Goal: Check status

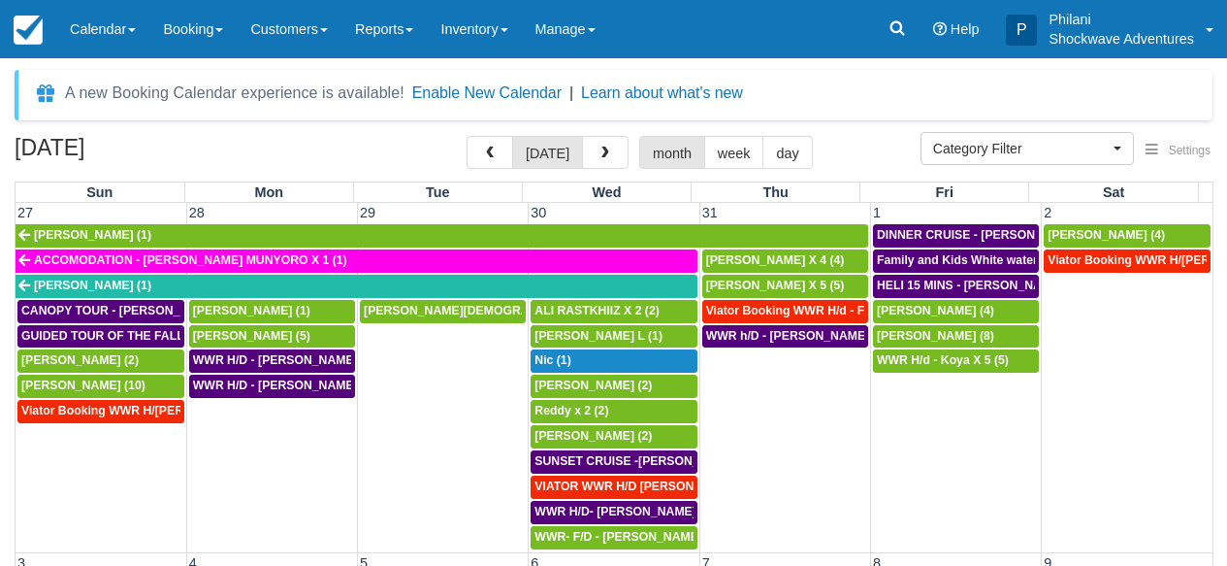
select select
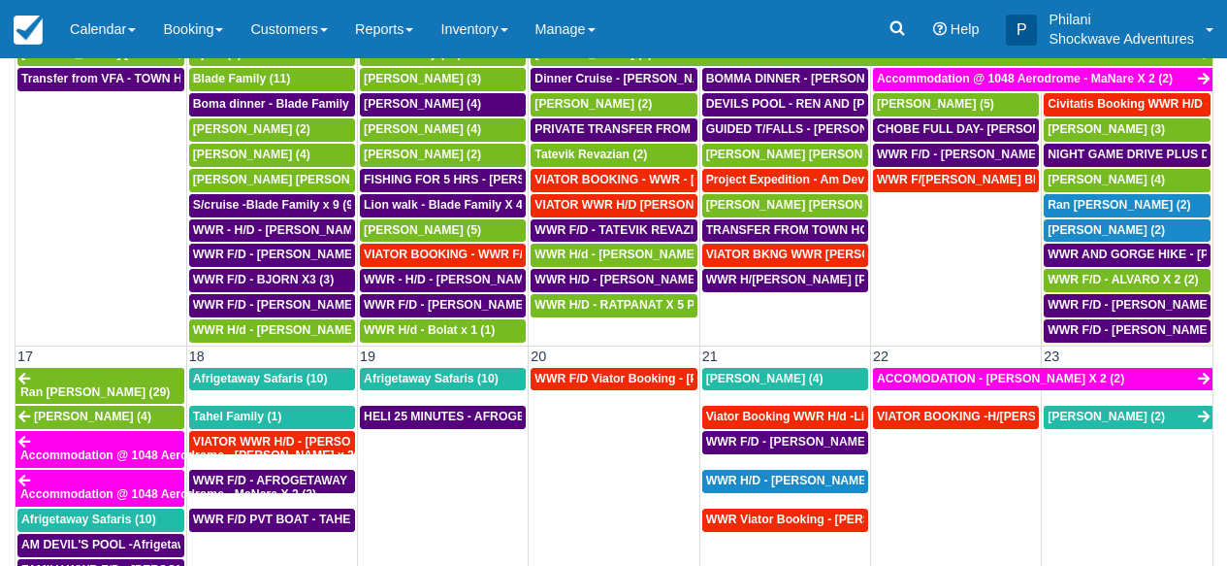
scroll to position [860, 0]
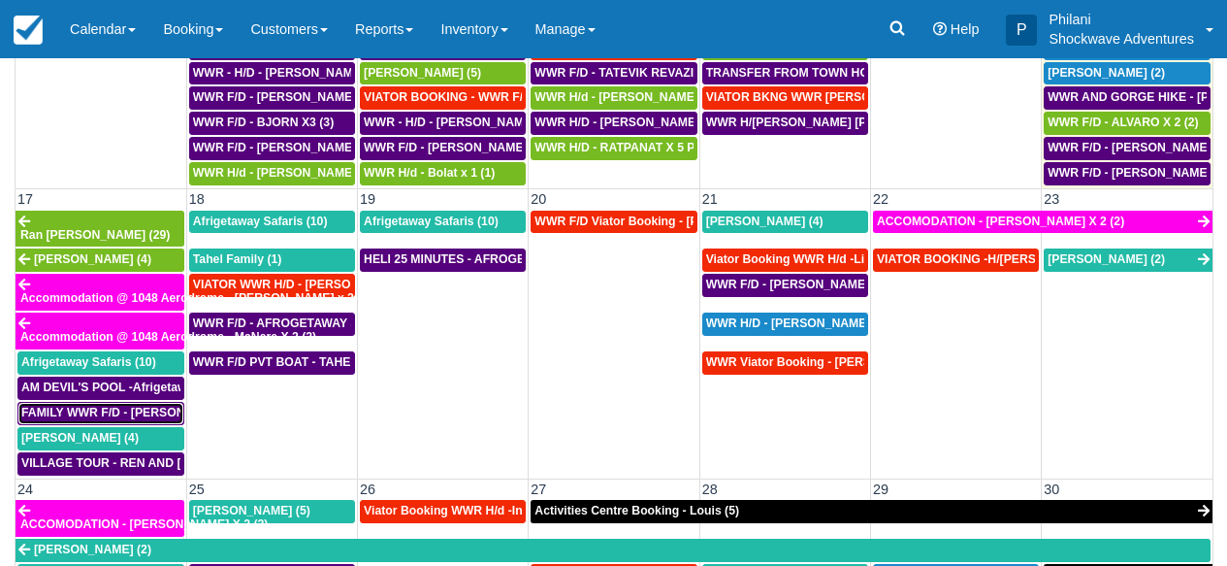
click at [88, 402] on link "FAMILY WWR F/D - [PERSON_NAME] X4 (4)" at bounding box center [100, 413] width 167 height 23
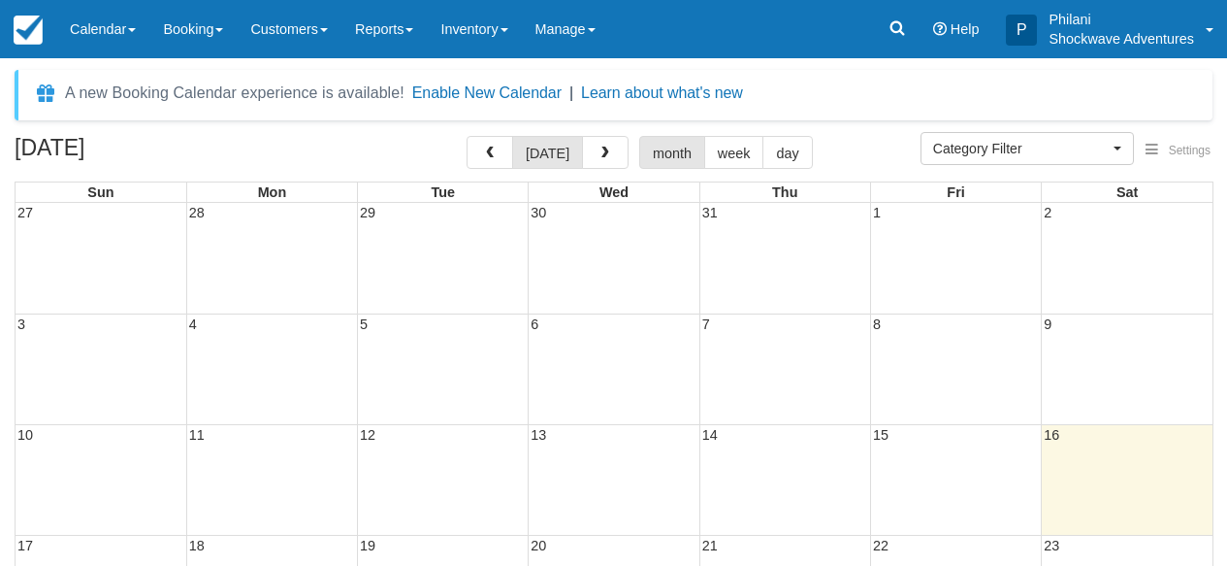
select select
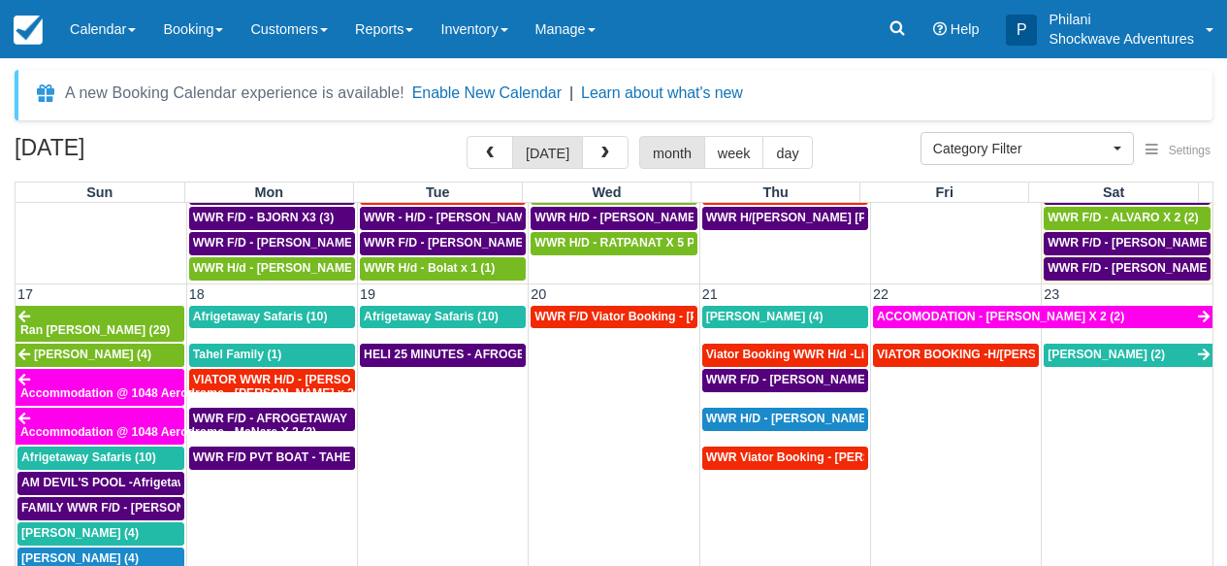
scroll to position [1013, 0]
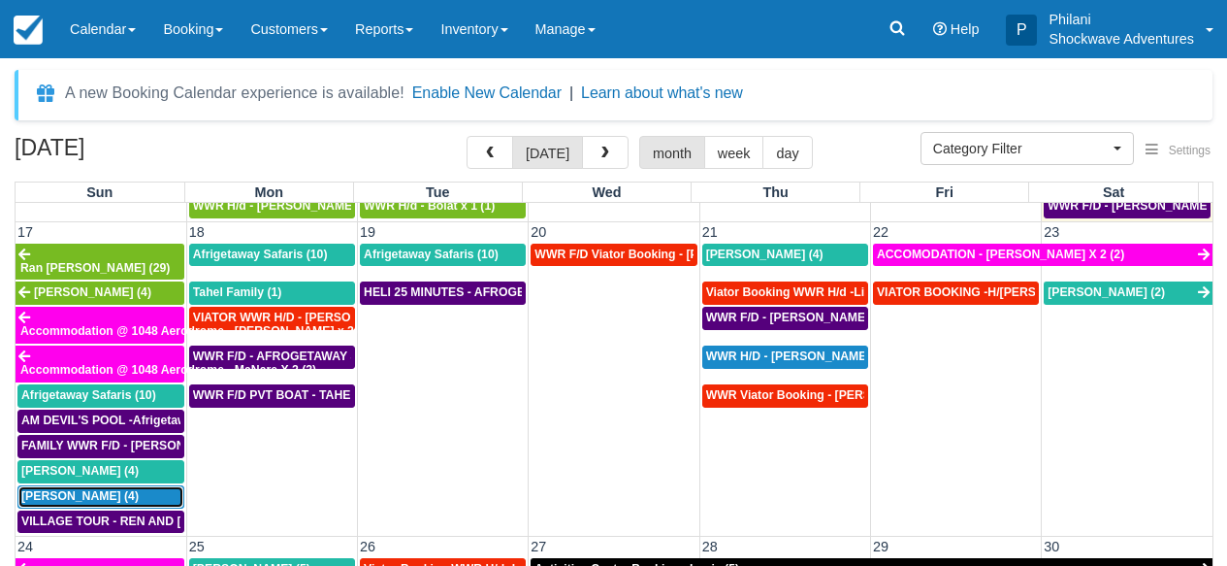
click at [94, 489] on span "Peter Zhang (4)" at bounding box center [79, 496] width 117 height 14
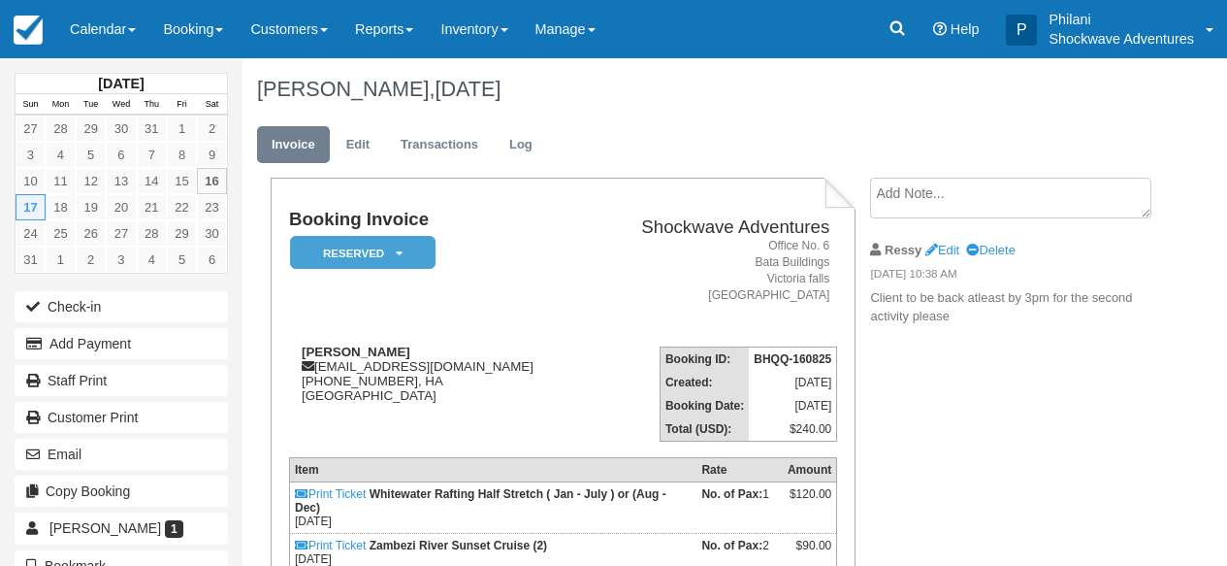
scroll to position [171, 0]
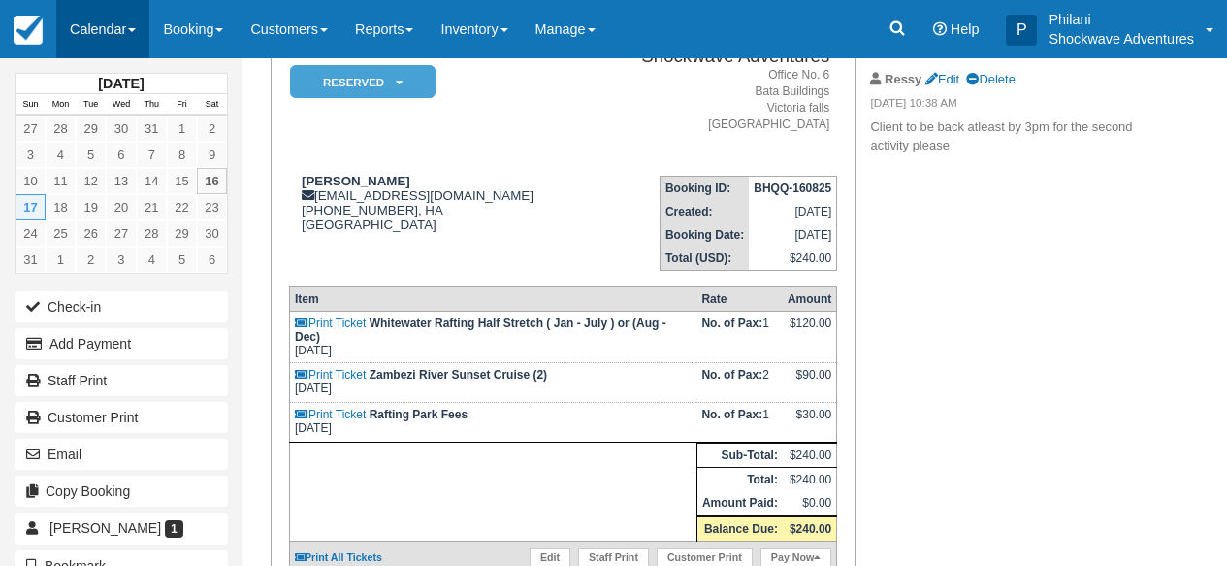
click at [103, 24] on link "Calendar" at bounding box center [102, 29] width 93 height 58
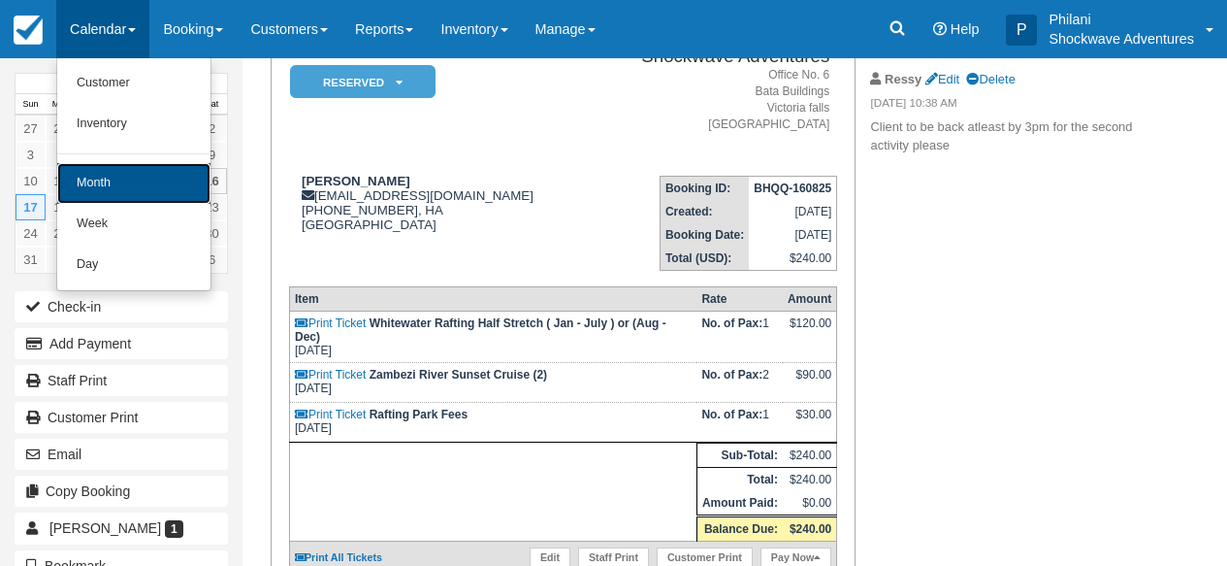
click at [128, 183] on link "Month" at bounding box center [133, 183] width 153 height 41
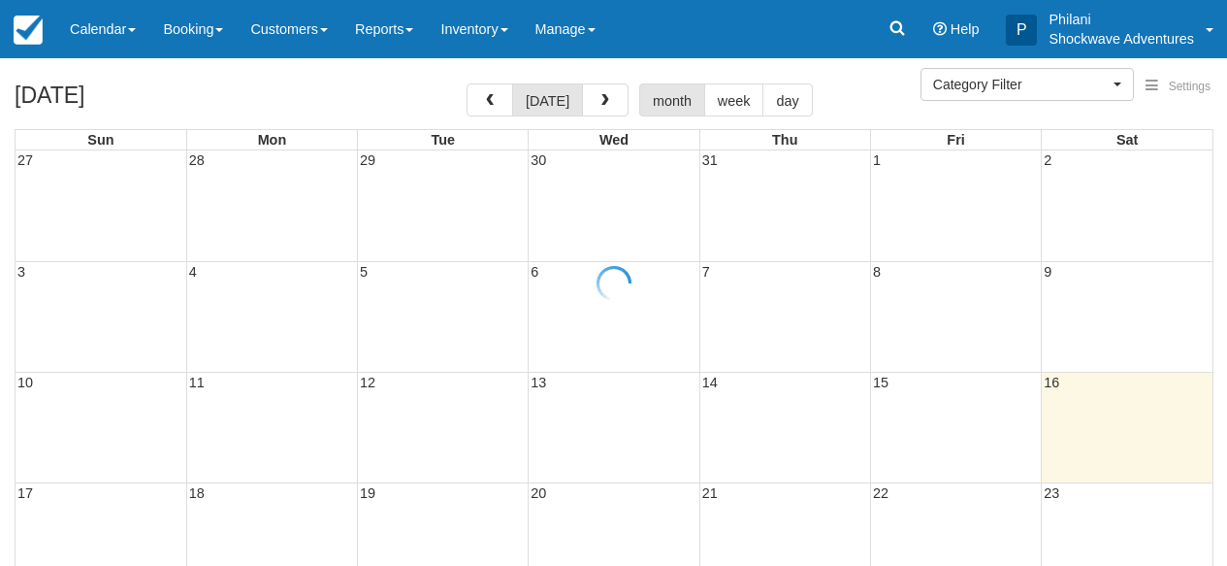
select select
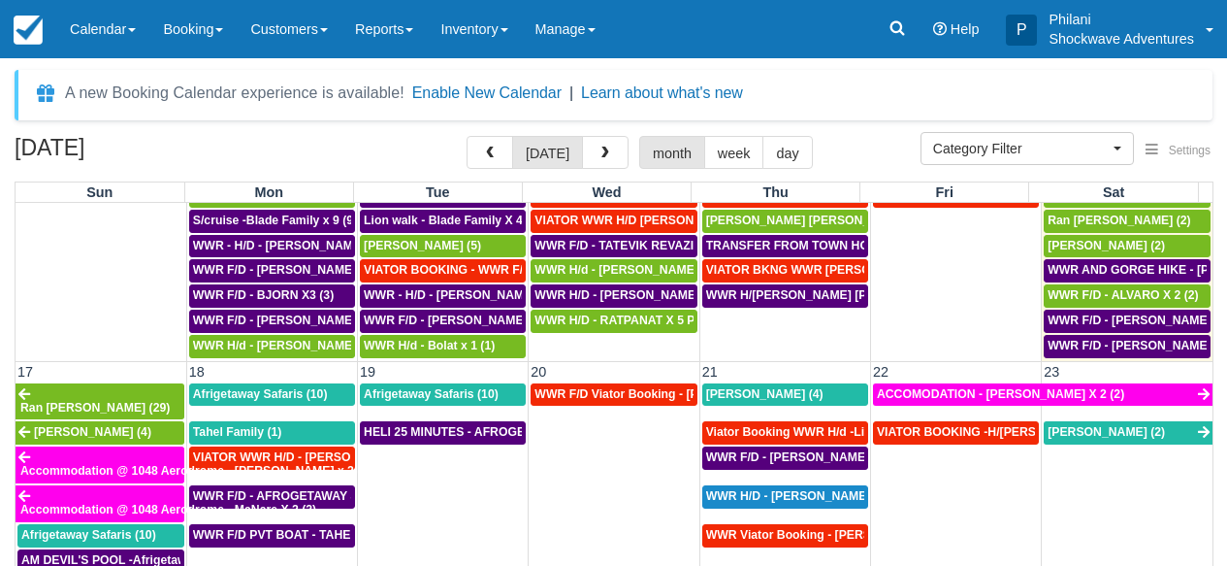
scroll to position [1030, 0]
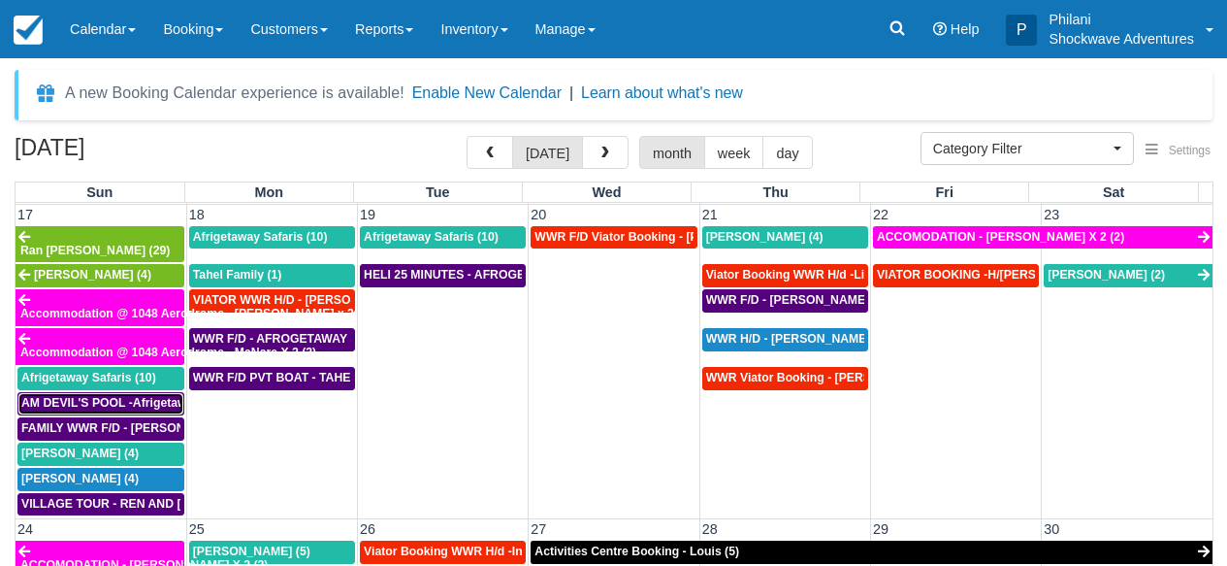
click at [144, 396] on span "AM DEVIL'S POOL -Afrigetaway Safaris X5 (5)" at bounding box center [149, 403] width 257 height 14
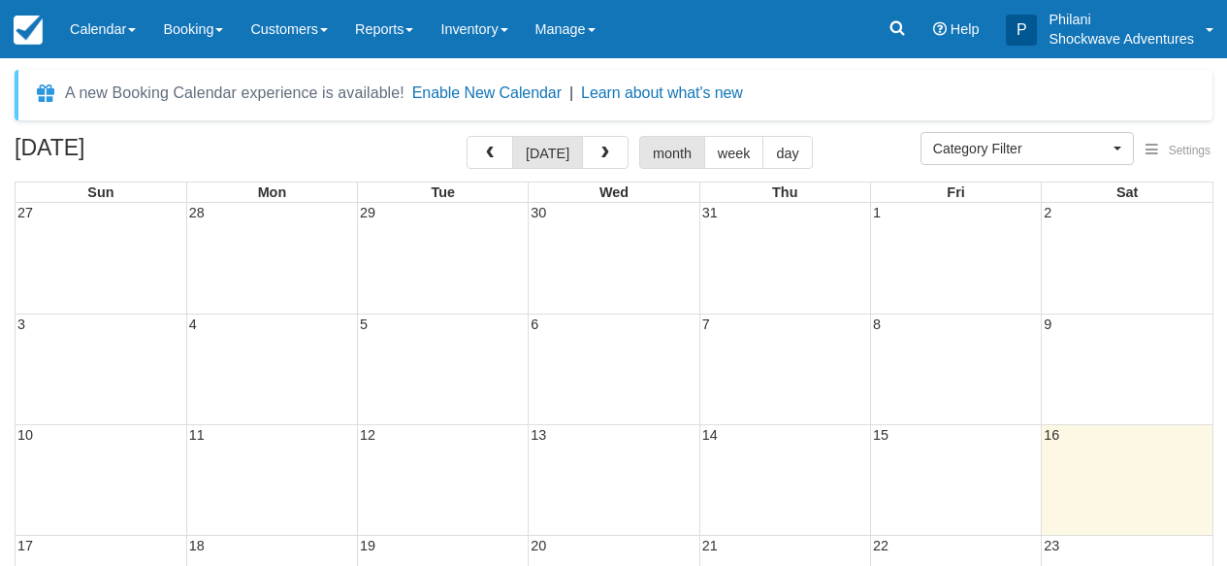
select select
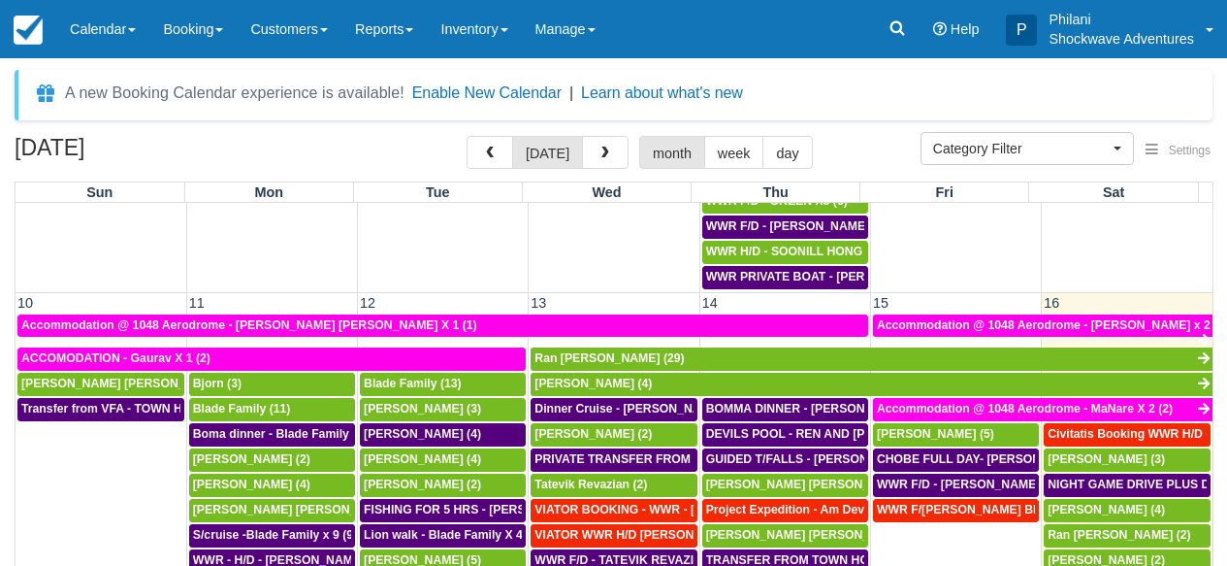
scroll to position [1118, 0]
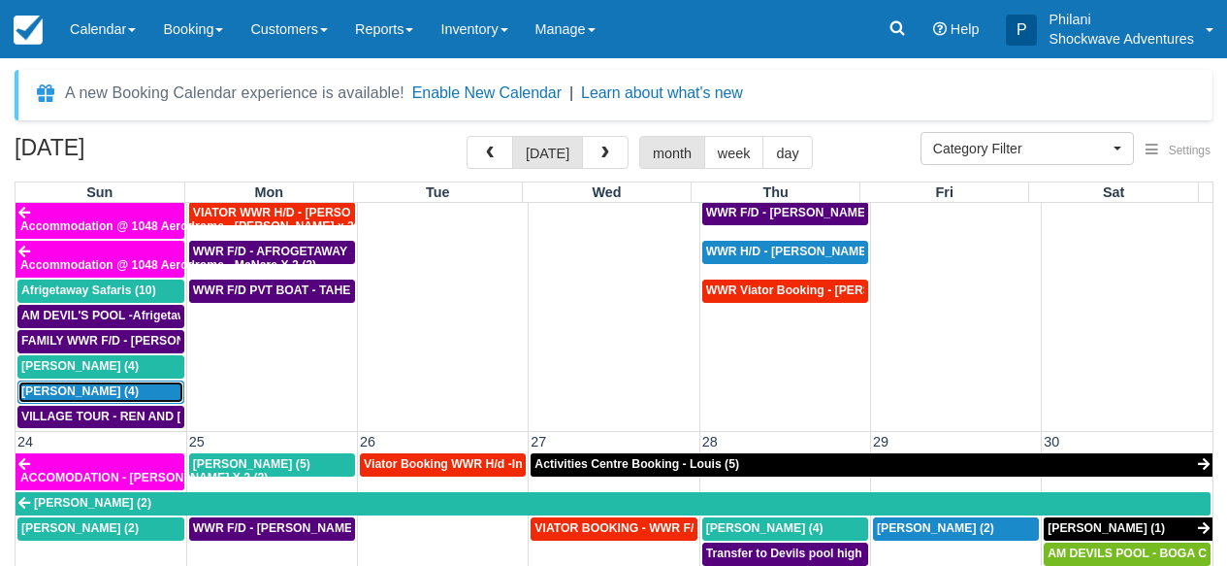
click at [108, 385] on span "Peter Zhang (4)" at bounding box center [79, 391] width 117 height 14
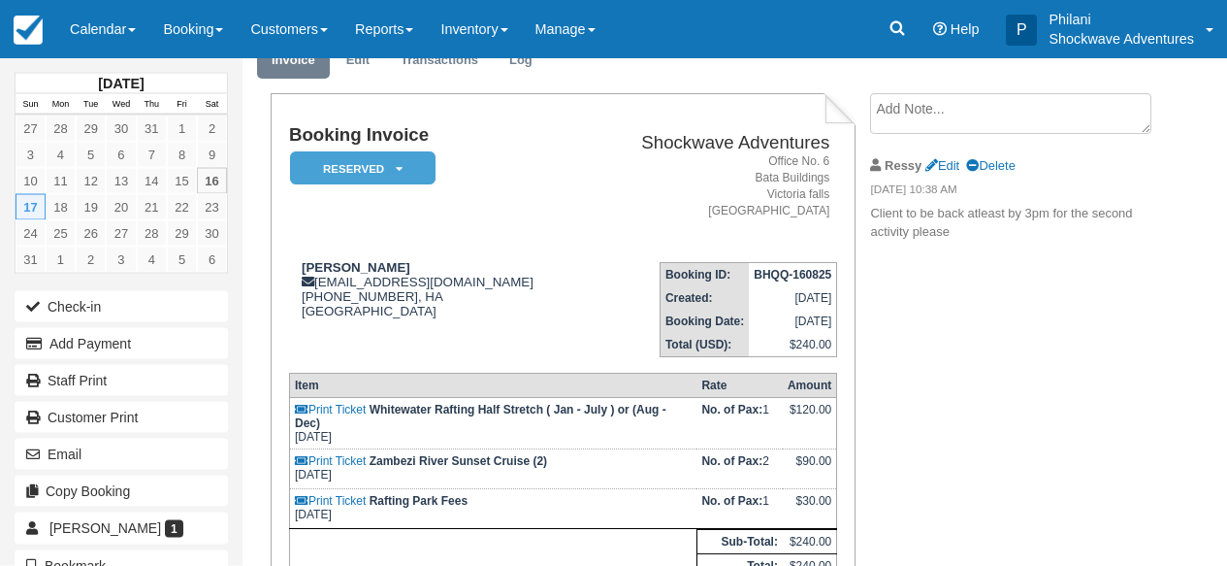
scroll to position [78, 0]
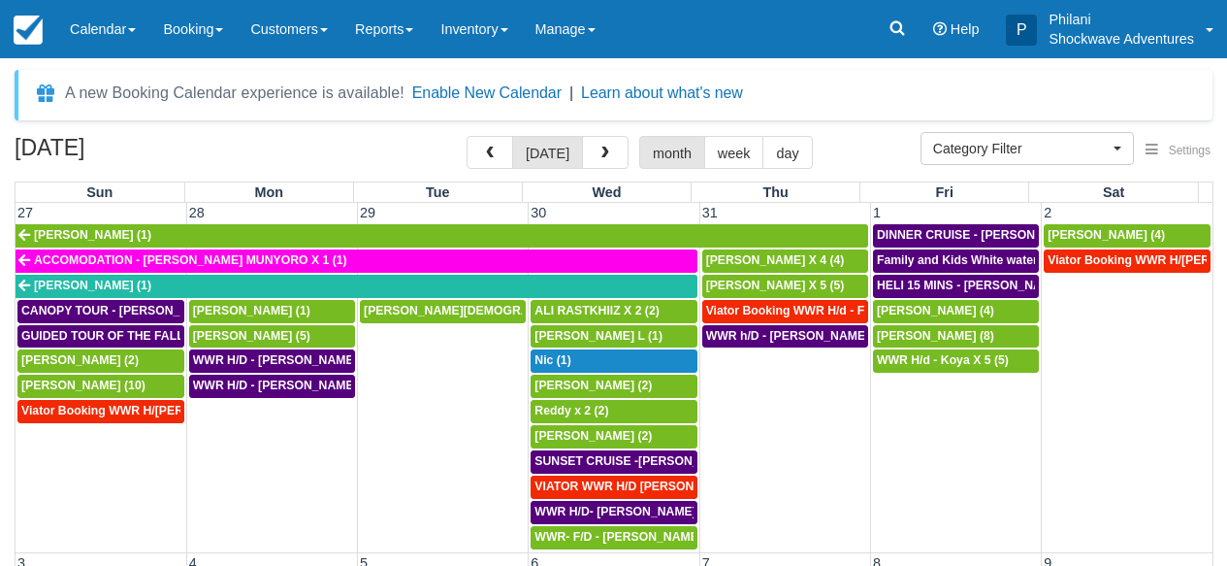
select select
